Goal: Navigation & Orientation: Find specific page/section

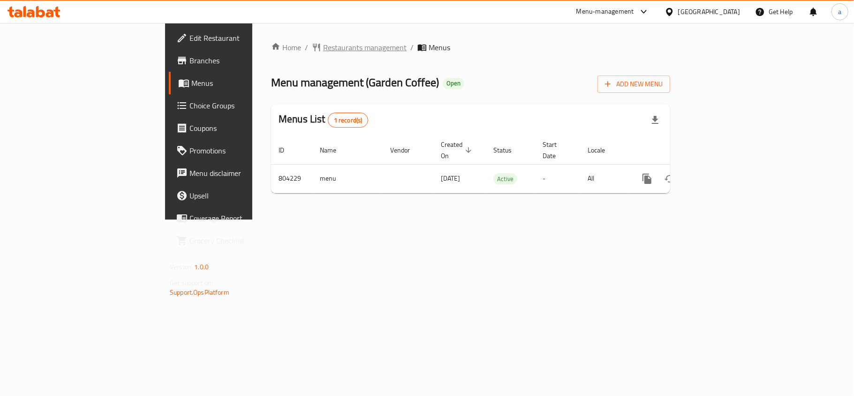
click at [323, 53] on span "Restaurants management" at bounding box center [364, 47] width 83 height 11
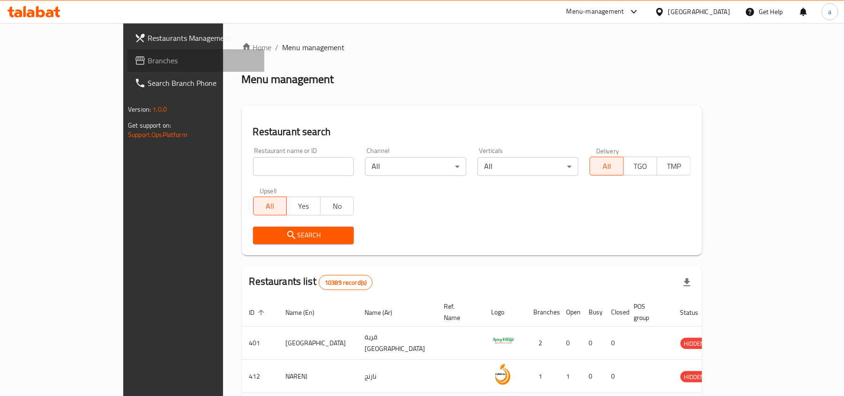
click at [148, 64] on span "Branches" at bounding box center [202, 60] width 109 height 11
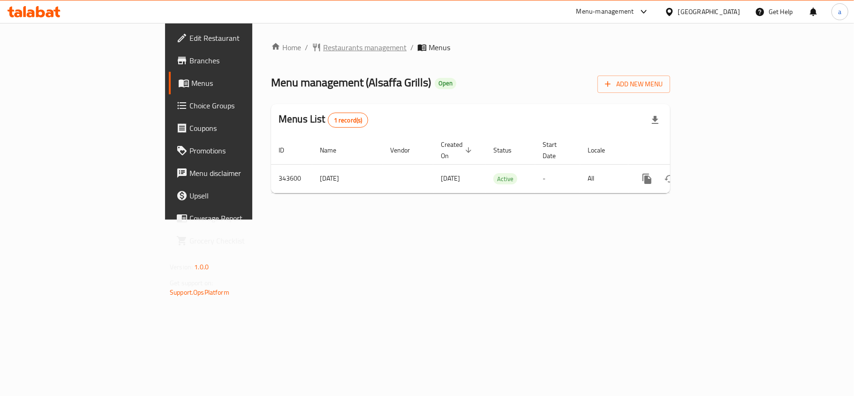
click at [323, 50] on span "Restaurants management" at bounding box center [364, 47] width 83 height 11
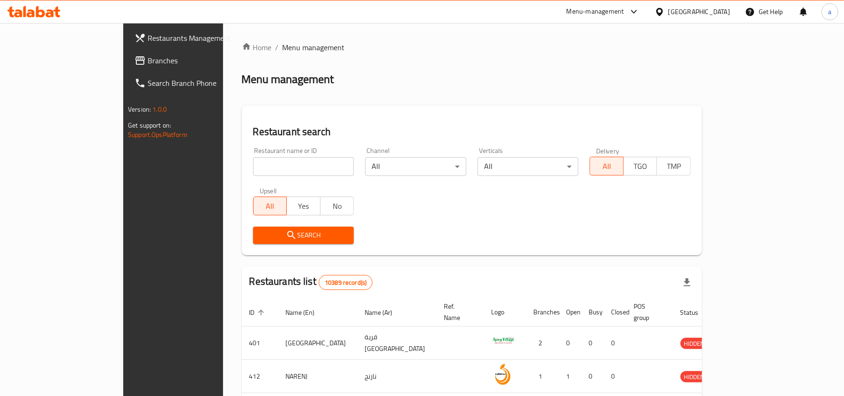
click at [148, 63] on span "Branches" at bounding box center [202, 60] width 109 height 11
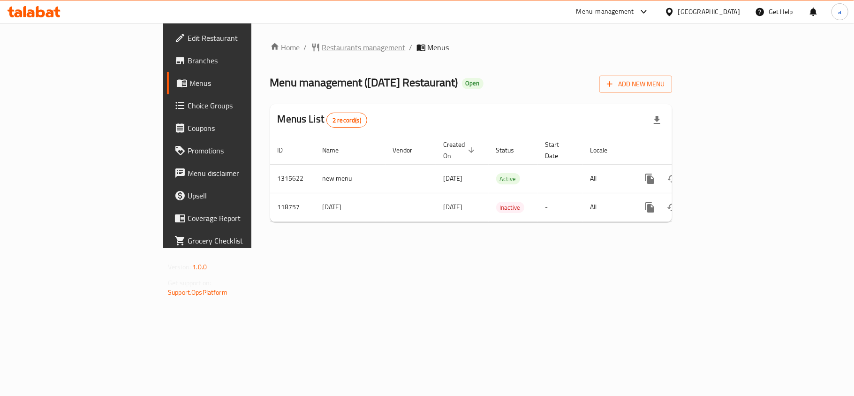
click at [322, 49] on span "Restaurants management" at bounding box center [363, 47] width 83 height 11
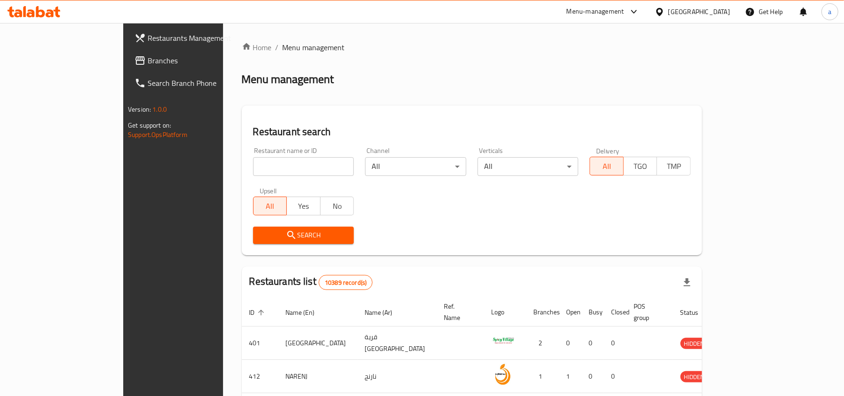
click at [148, 63] on span "Branches" at bounding box center [202, 60] width 109 height 11
